Goal: Find specific page/section: Find specific page/section

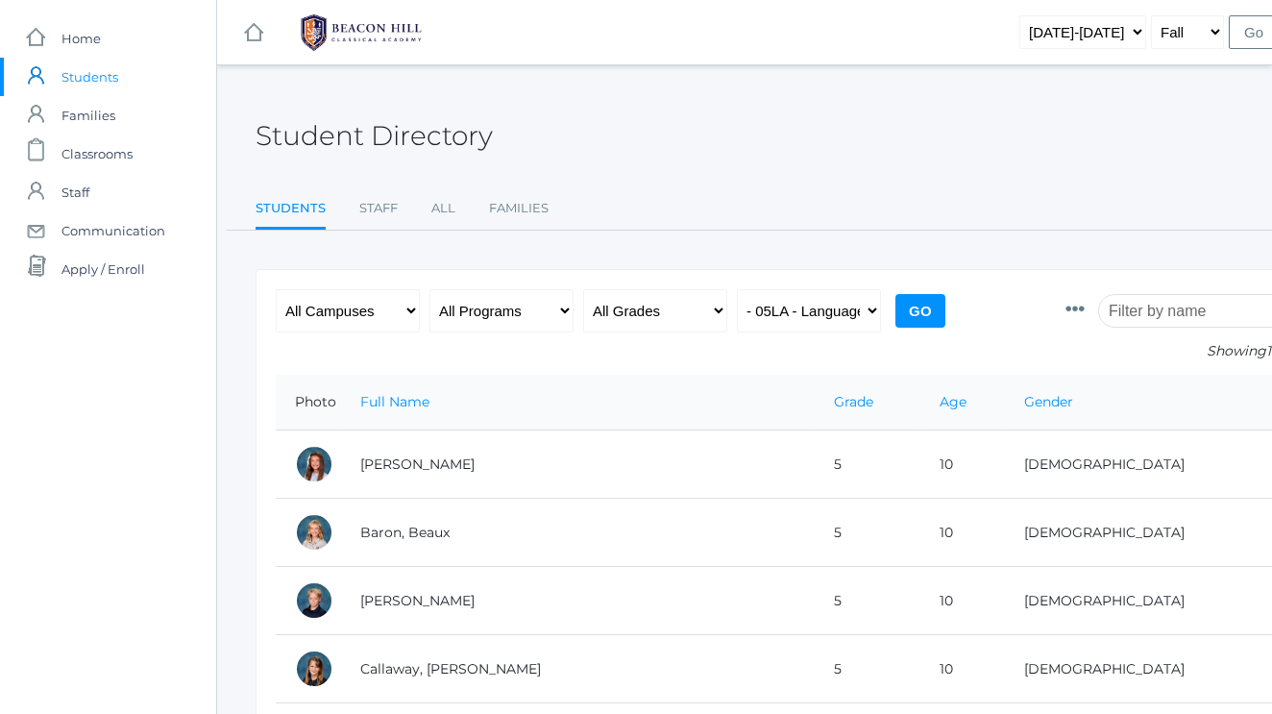
click at [1123, 314] on input "search" at bounding box center [1204, 311] width 213 height 34
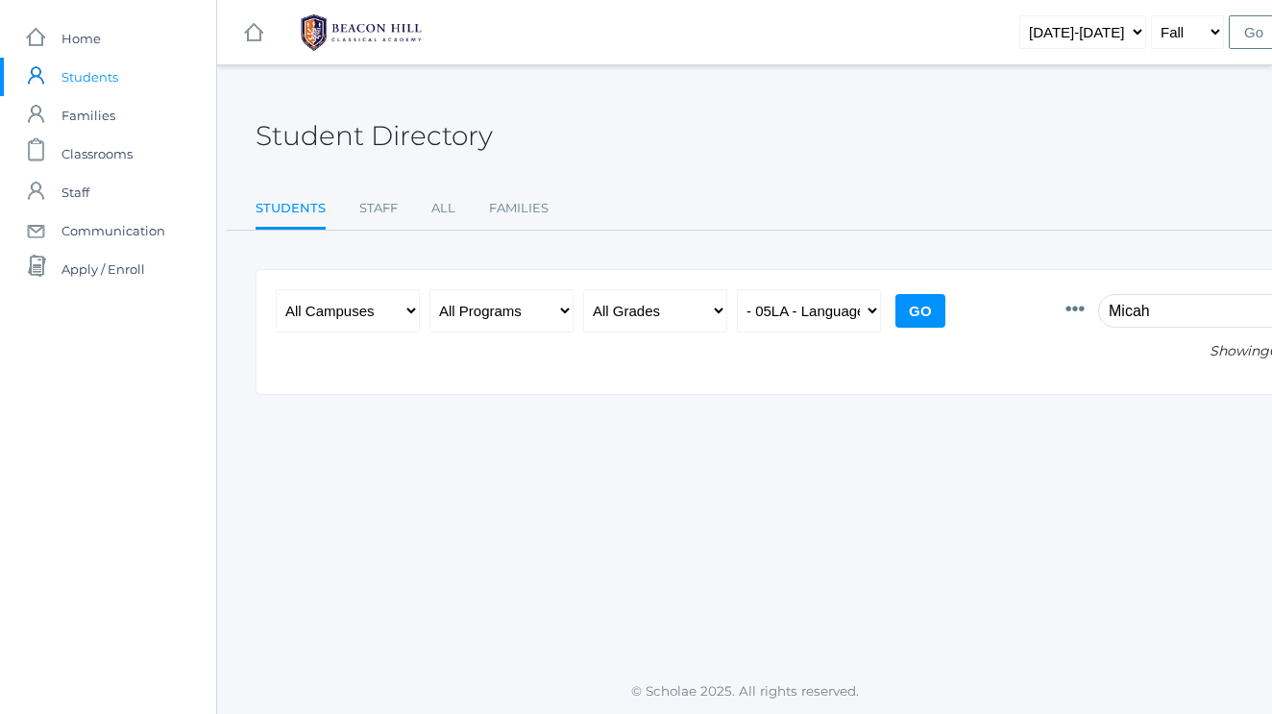
type input "Micah"
select select "any"
click at [927, 319] on input "Go" at bounding box center [921, 311] width 50 height 34
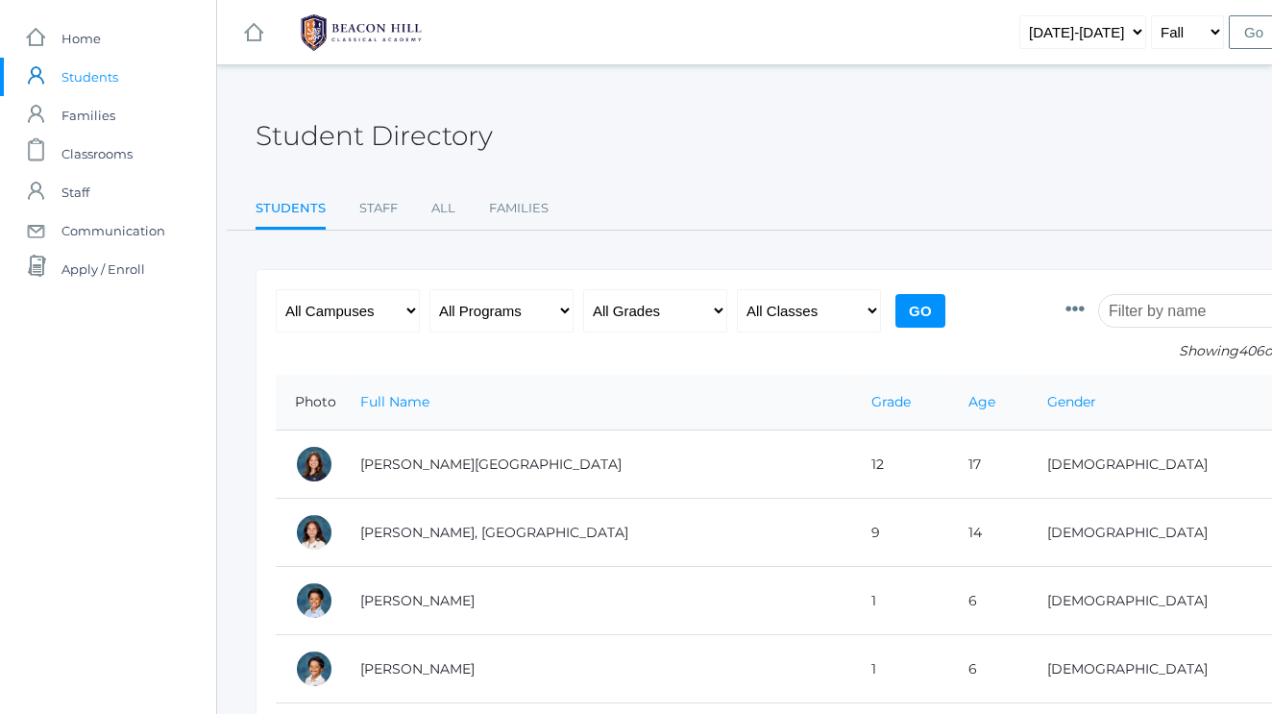
click at [1127, 315] on input "search" at bounding box center [1204, 311] width 213 height 34
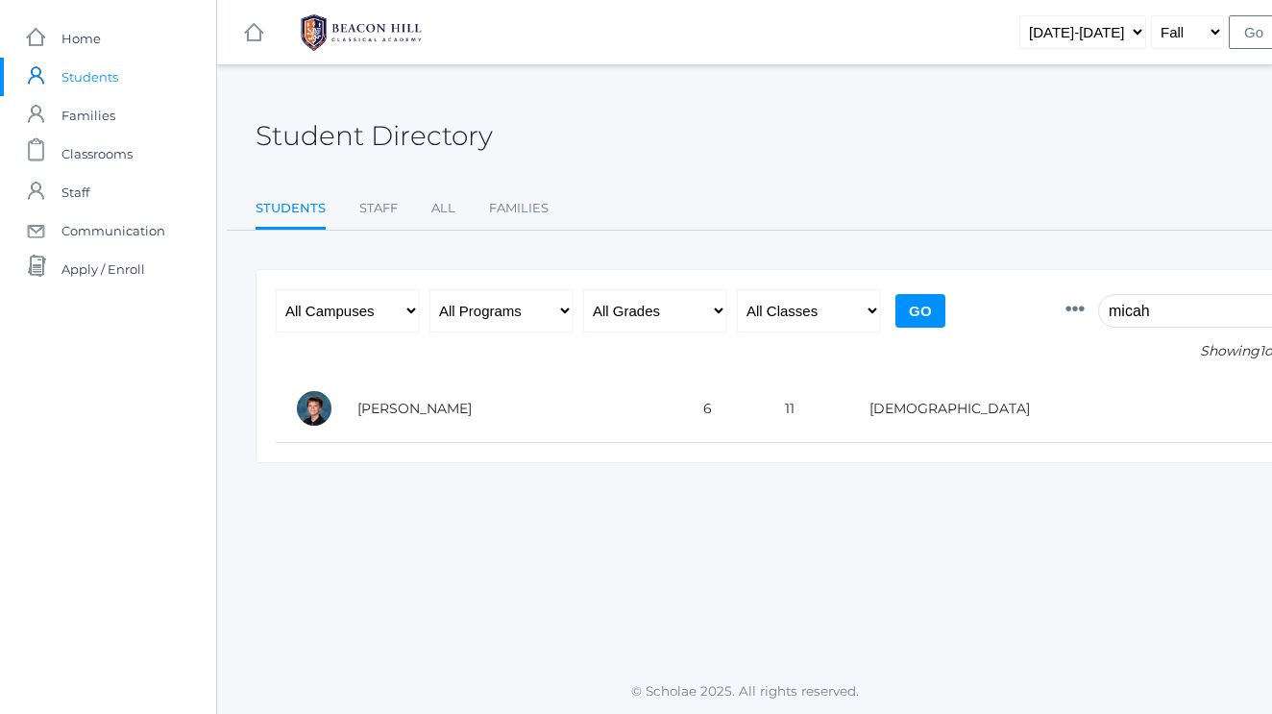
type input "Micah"
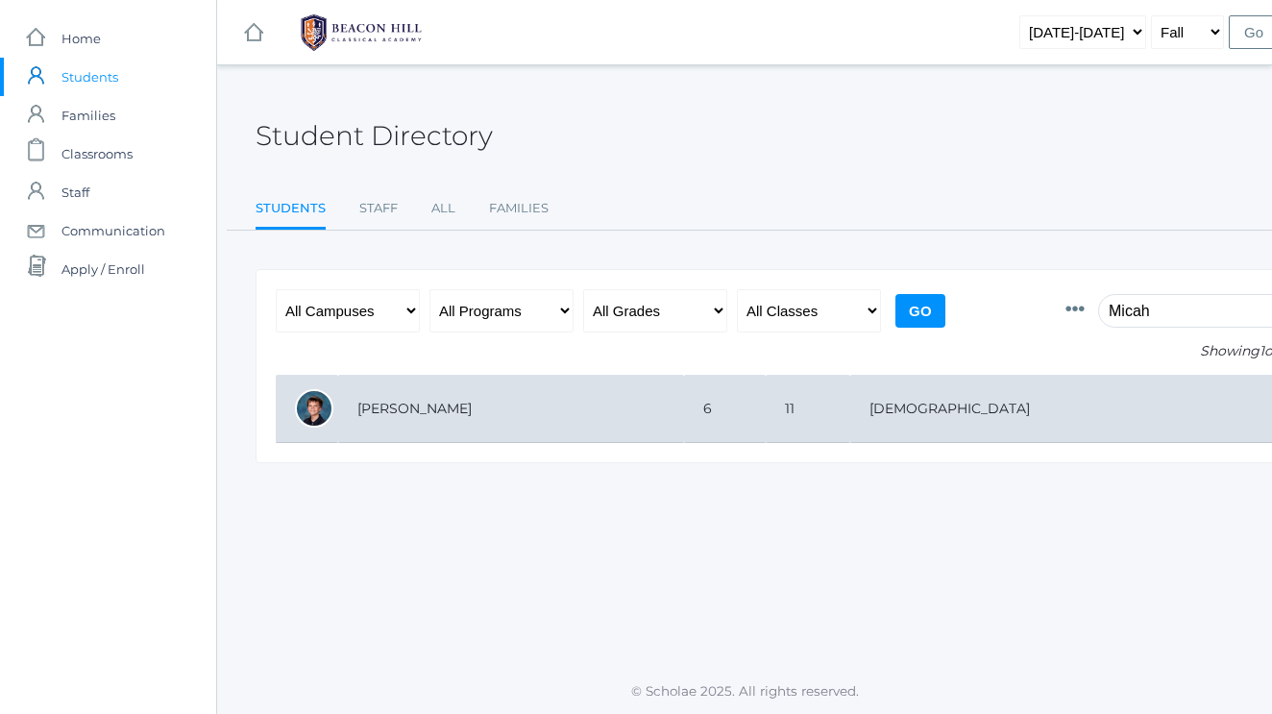
drag, startPoint x: 1103, startPoint y: 337, endPoint x: 396, endPoint y: 406, distance: 710.6
click at [396, 406] on td "Bradley, Micah" at bounding box center [511, 409] width 346 height 68
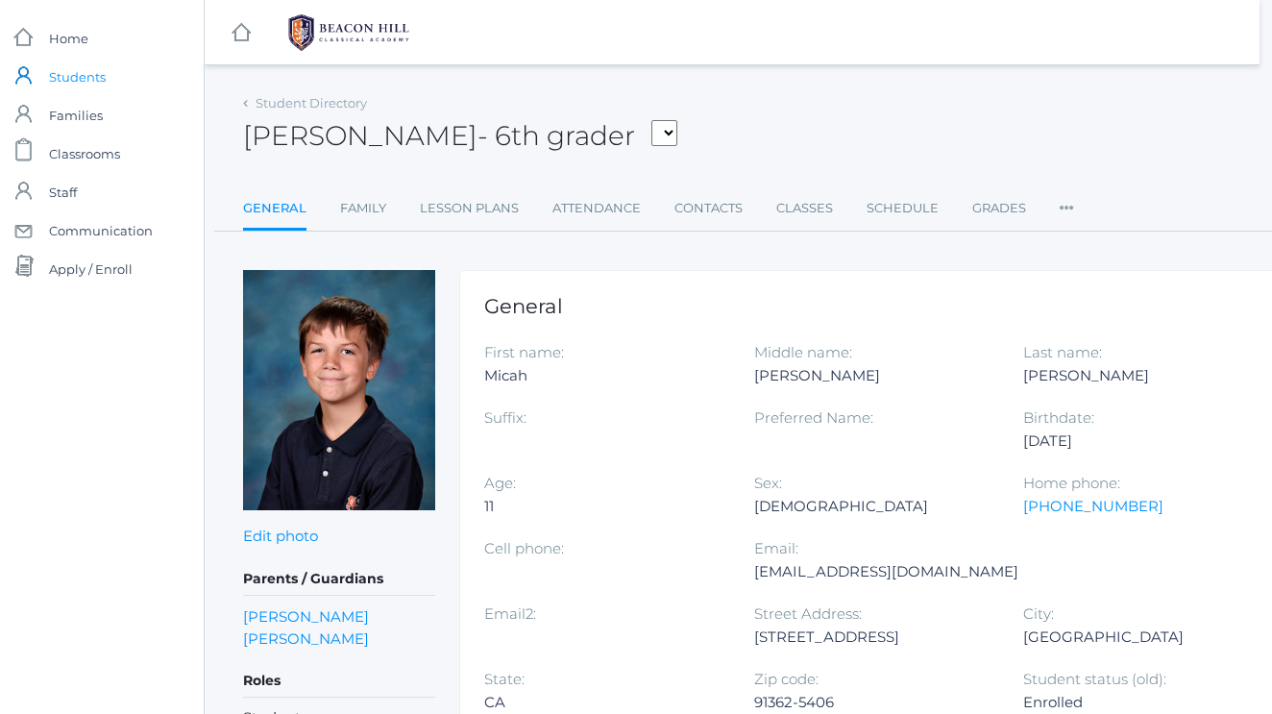
scroll to position [0, 12]
click at [103, 78] on span "Students" at bounding box center [77, 77] width 57 height 38
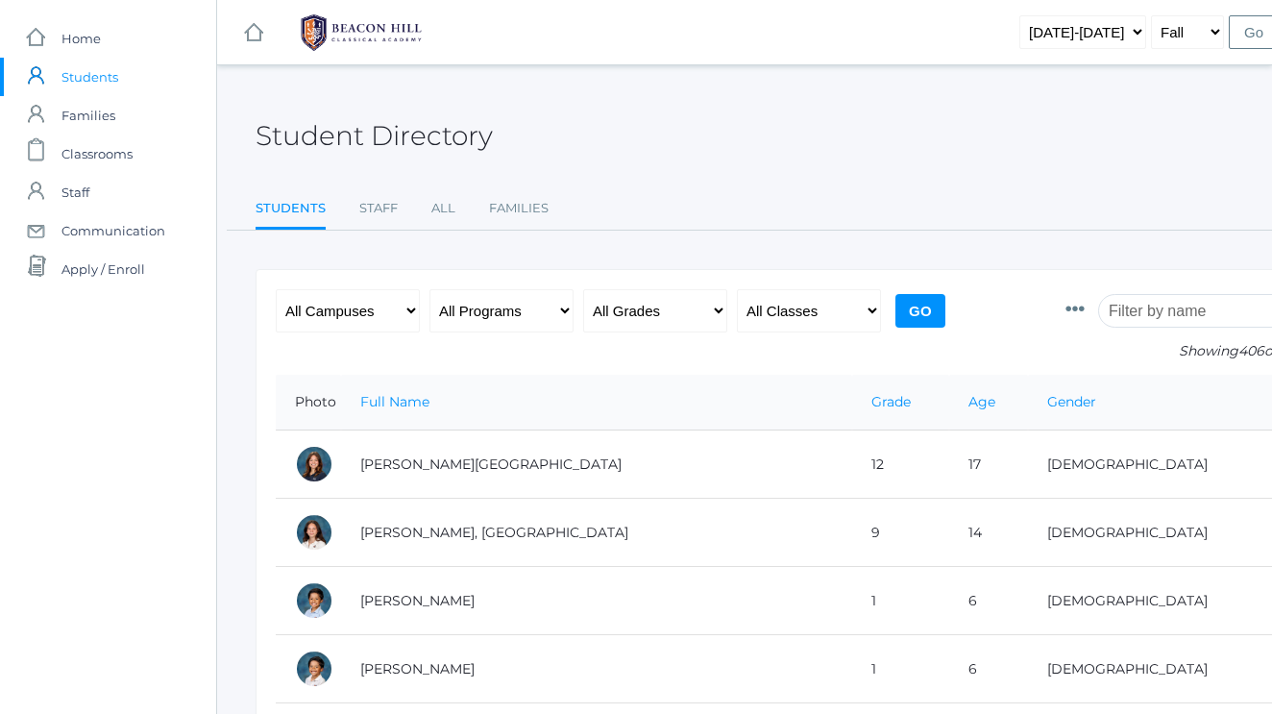
click at [1131, 314] on input "search" at bounding box center [1204, 311] width 213 height 34
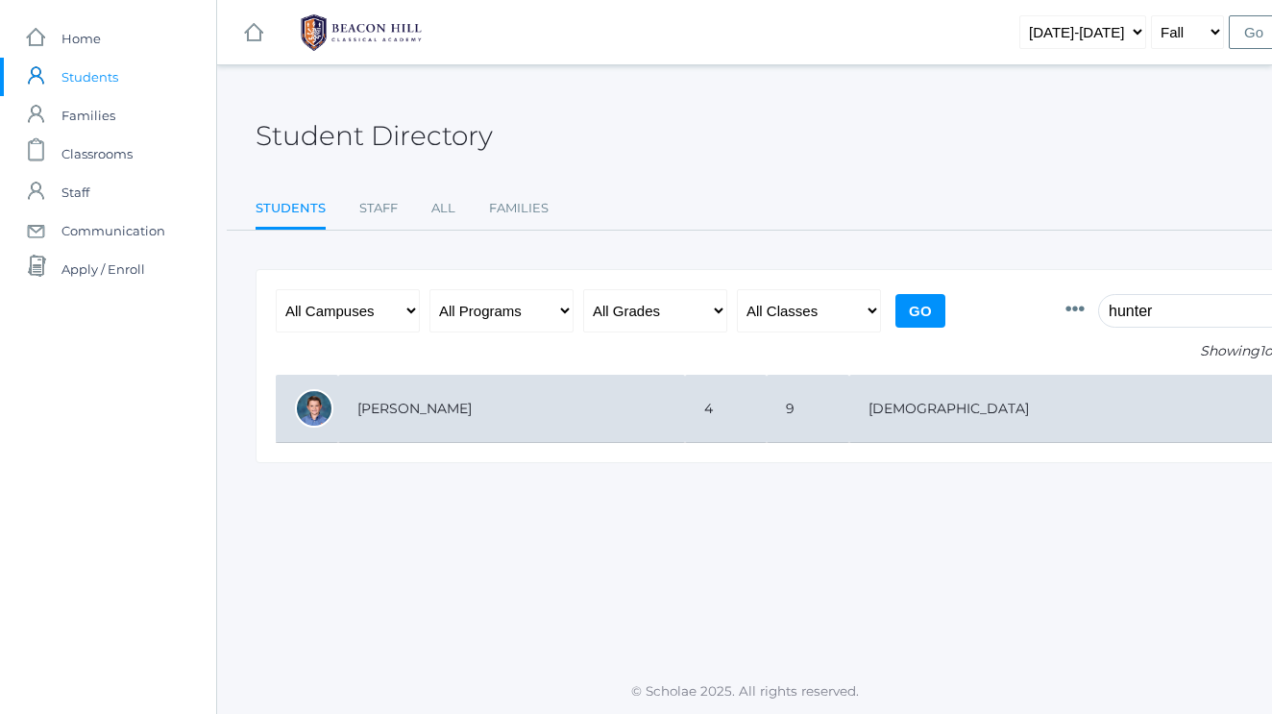
type input "hunter"
click at [394, 413] on td "Reid, Hunter" at bounding box center [511, 409] width 347 height 68
